Goal: Find specific page/section: Find specific page/section

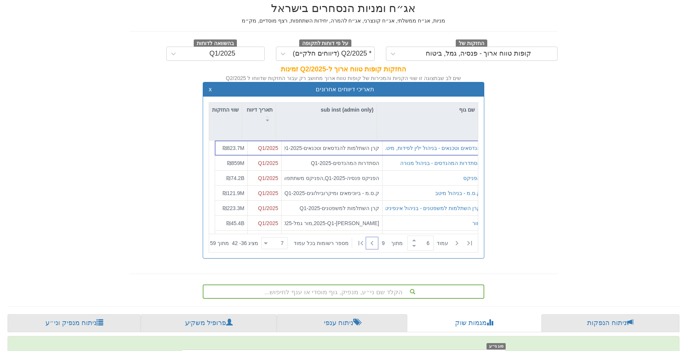
scroll to position [0, 1819]
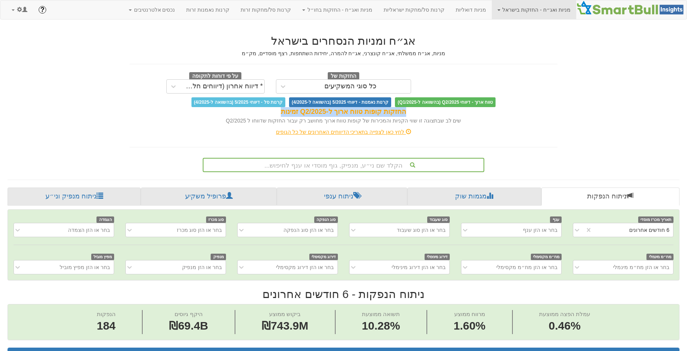
drag, startPoint x: 279, startPoint y: 110, endPoint x: 403, endPoint y: 111, distance: 124.3
click at [403, 111] on div "החזקות קופות טווח ארוך ל-Q2/2025 זמינות" at bounding box center [344, 112] width 428 height 10
drag, startPoint x: 400, startPoint y: 110, endPoint x: 278, endPoint y: 113, distance: 121.3
click at [278, 113] on div "החזקות קופות טווח ארוך ל-Q2/2025 זמינות" at bounding box center [344, 112] width 428 height 10
click at [282, 109] on div "החזקות קופות טווח ארוך ל-Q2/2025 זמינות" at bounding box center [344, 112] width 428 height 10
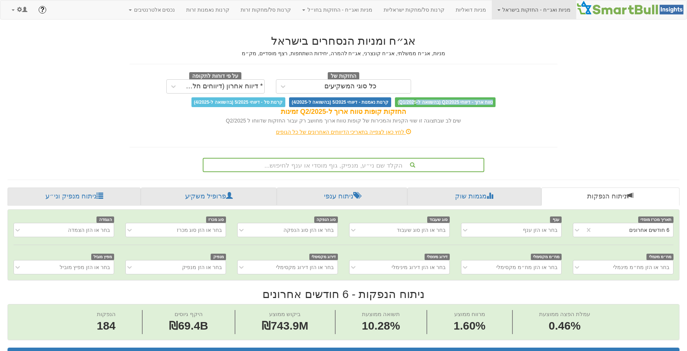
drag, startPoint x: 490, startPoint y: 104, endPoint x: 413, endPoint y: 104, distance: 76.6
click at [413, 104] on span "טווח ארוך - דיווחי Q2/2025 (בהשוואה ל-Q1/2025)" at bounding box center [445, 102] width 101 height 10
click at [407, 103] on span "טווח ארוך - דיווחי Q2/2025 (בהשוואה ל-Q1/2025)" at bounding box center [445, 102] width 101 height 10
drag, startPoint x: 400, startPoint y: 101, endPoint x: 412, endPoint y: 100, distance: 11.7
click at [412, 100] on span "טווח ארוך - דיווחי Q2/2025 (בהשוואה ל-Q1/2025)" at bounding box center [445, 102] width 101 height 10
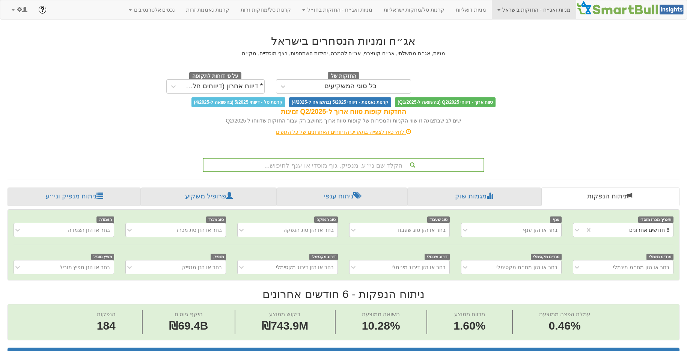
click at [413, 100] on span "טווח ארוך - דיווחי Q2/2025 (בהשוואה ל-Q1/2025)" at bounding box center [445, 102] width 101 height 10
drag, startPoint x: 480, startPoint y: 47, endPoint x: 463, endPoint y: 5, distance: 45.1
click at [480, 46] on h2 "אג״ח ומניות הנסחרים בישראל" at bounding box center [344, 41] width 428 height 12
click at [28, 13] on link at bounding box center [19, 9] width 27 height 19
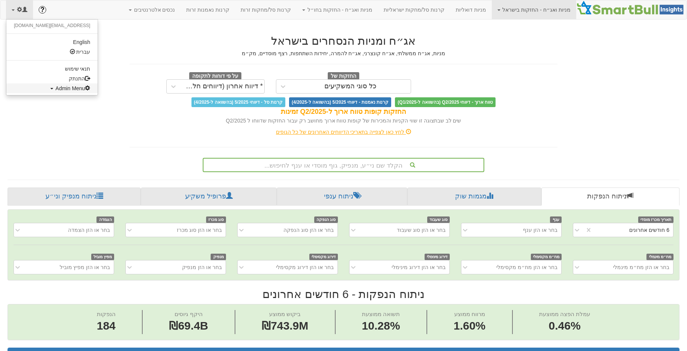
click at [56, 89] on span "Admin Menu" at bounding box center [73, 88] width 35 height 6
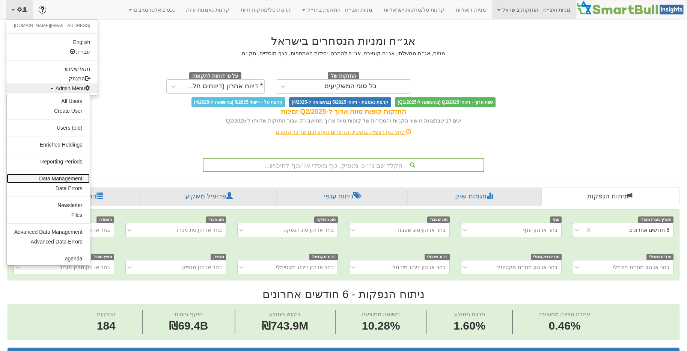
click at [56, 181] on link "Data Management" at bounding box center [48, 178] width 83 height 10
